Goal: Navigation & Orientation: Find specific page/section

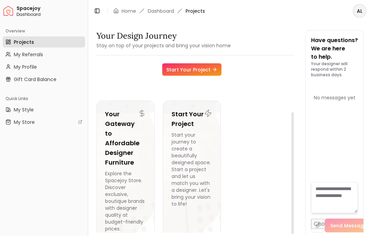
scroll to position [28, 0]
click at [22, 70] on span "My Profile" at bounding box center [25, 66] width 23 height 7
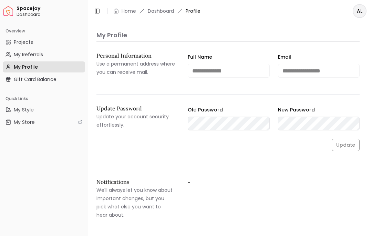
click at [24, 41] on span "Projects" at bounding box center [23, 42] width 19 height 7
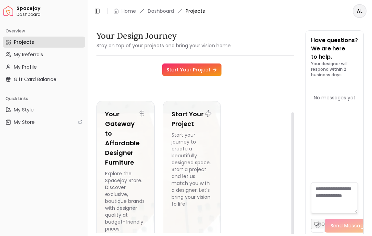
scroll to position [28, 0]
click at [27, 106] on span "My Style" at bounding box center [24, 109] width 20 height 7
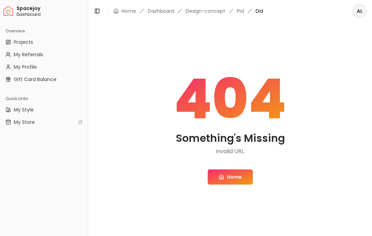
click at [234, 180] on link "Home" at bounding box center [230, 176] width 45 height 15
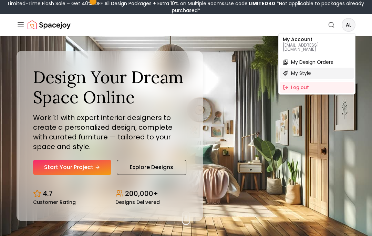
click at [316, 70] on div "My Style" at bounding box center [317, 73] width 74 height 11
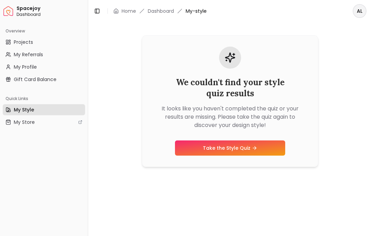
click at [371, 99] on div "We couldn't find your style quiz results It looks like you haven't completed th…" at bounding box center [230, 127] width 284 height 211
click at [23, 41] on span "Projects" at bounding box center [23, 42] width 19 height 7
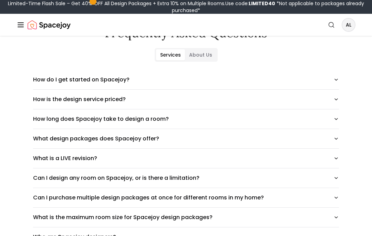
scroll to position [59, 0]
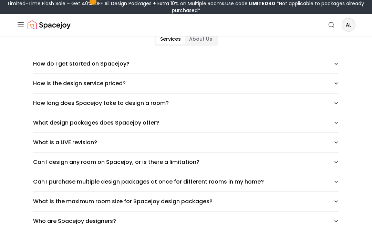
click at [339, 104] on icon "button" at bounding box center [336, 104] width 6 height 6
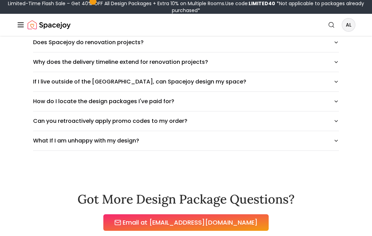
scroll to position [528, 0]
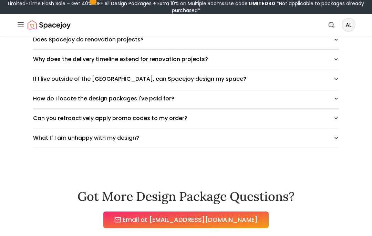
click at [338, 100] on icon "button" at bounding box center [336, 99] width 6 height 6
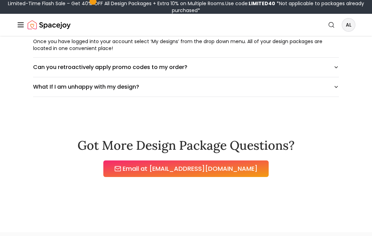
scroll to position [583, 0]
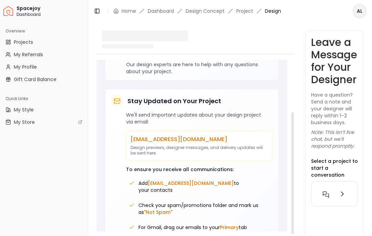
scroll to position [68, 0]
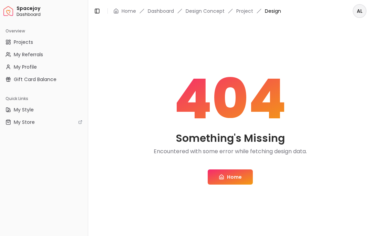
click at [25, 43] on span "Projects" at bounding box center [23, 42] width 19 height 7
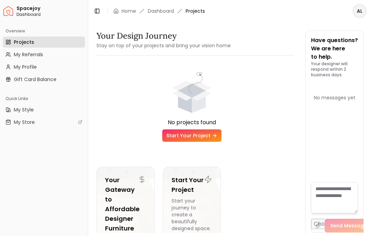
click at [27, 66] on span "My Profile" at bounding box center [25, 66] width 23 height 7
